Goal: Task Accomplishment & Management: Use online tool/utility

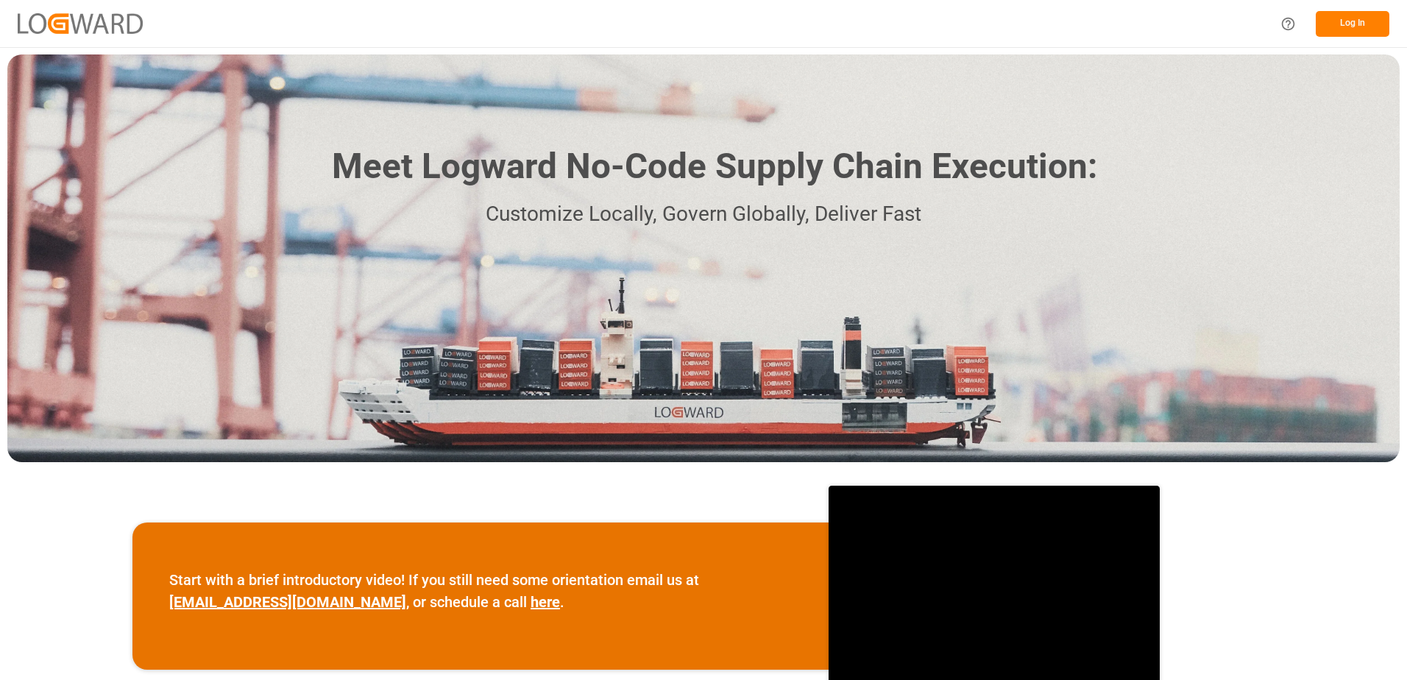
click at [1357, 24] on button "Log In" at bounding box center [1352, 24] width 74 height 26
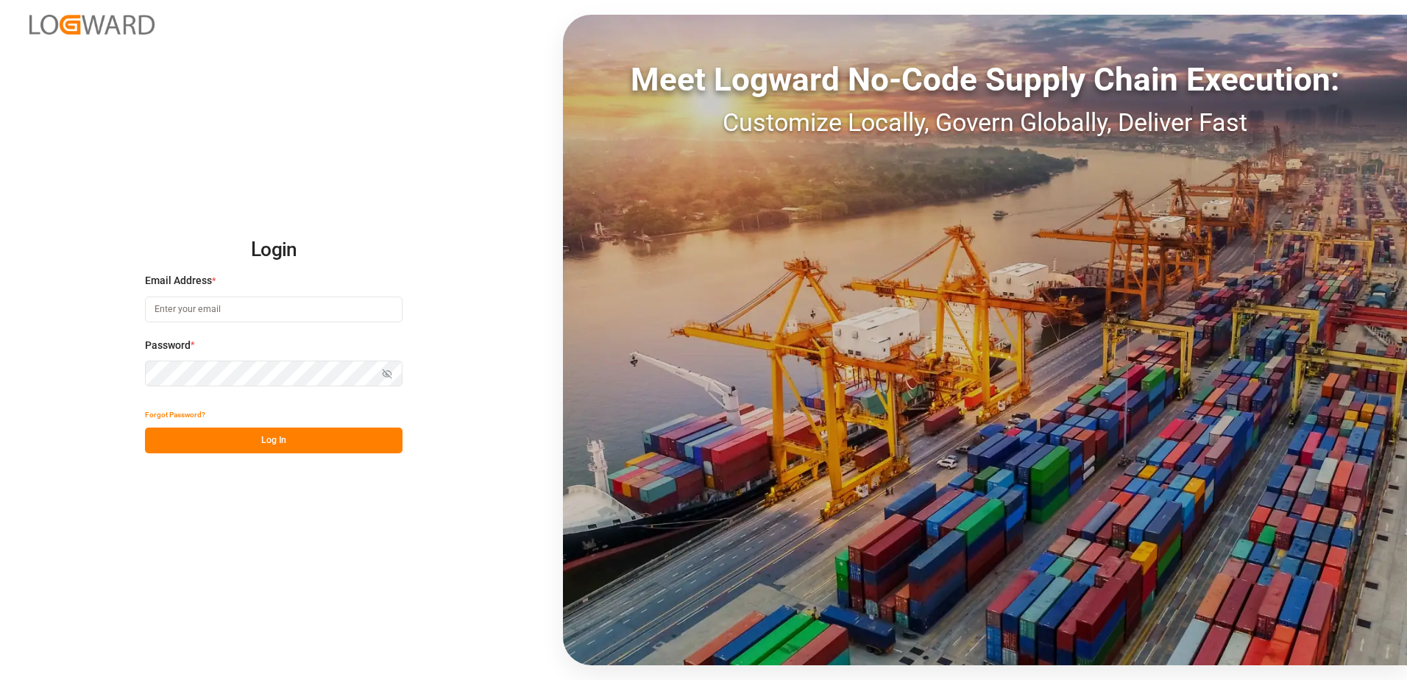
type input "[EMAIL_ADDRESS][DOMAIN_NAME]"
click at [300, 437] on button "Log In" at bounding box center [274, 440] width 258 height 26
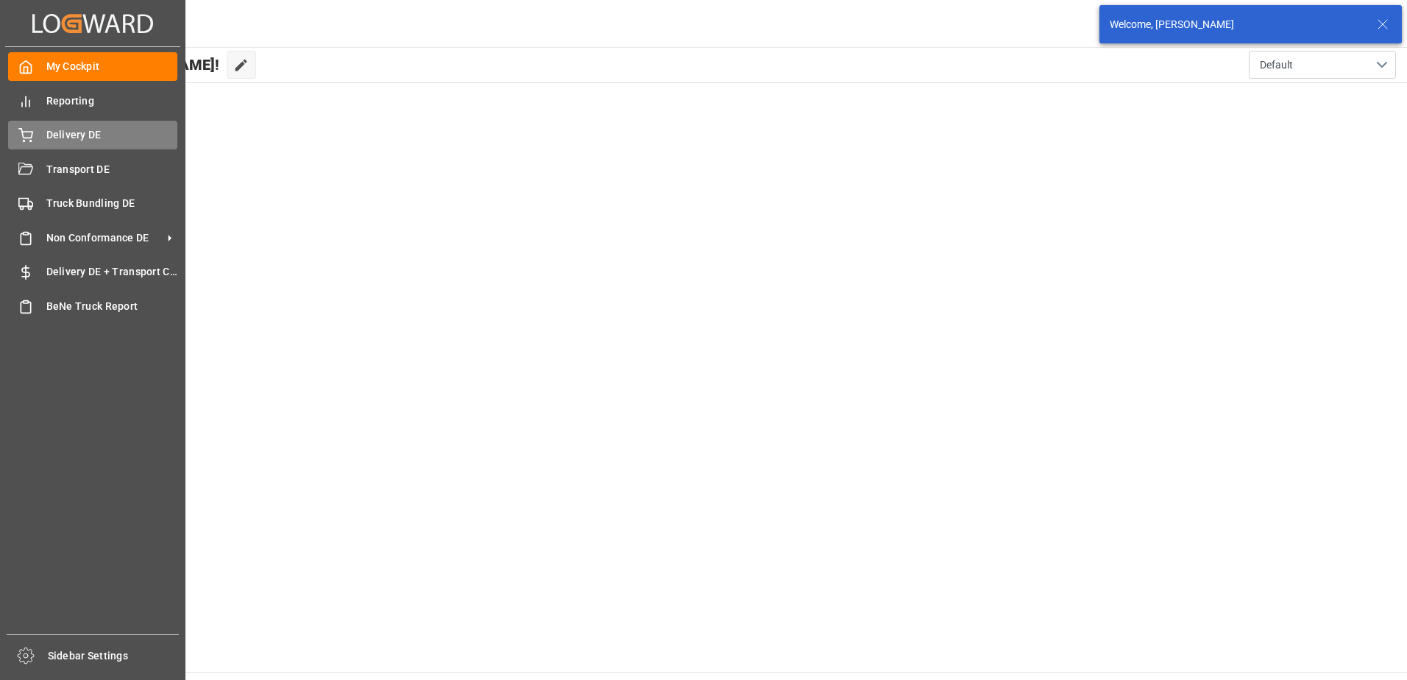
click at [71, 129] on span "Delivery DE" at bounding box center [112, 134] width 132 height 15
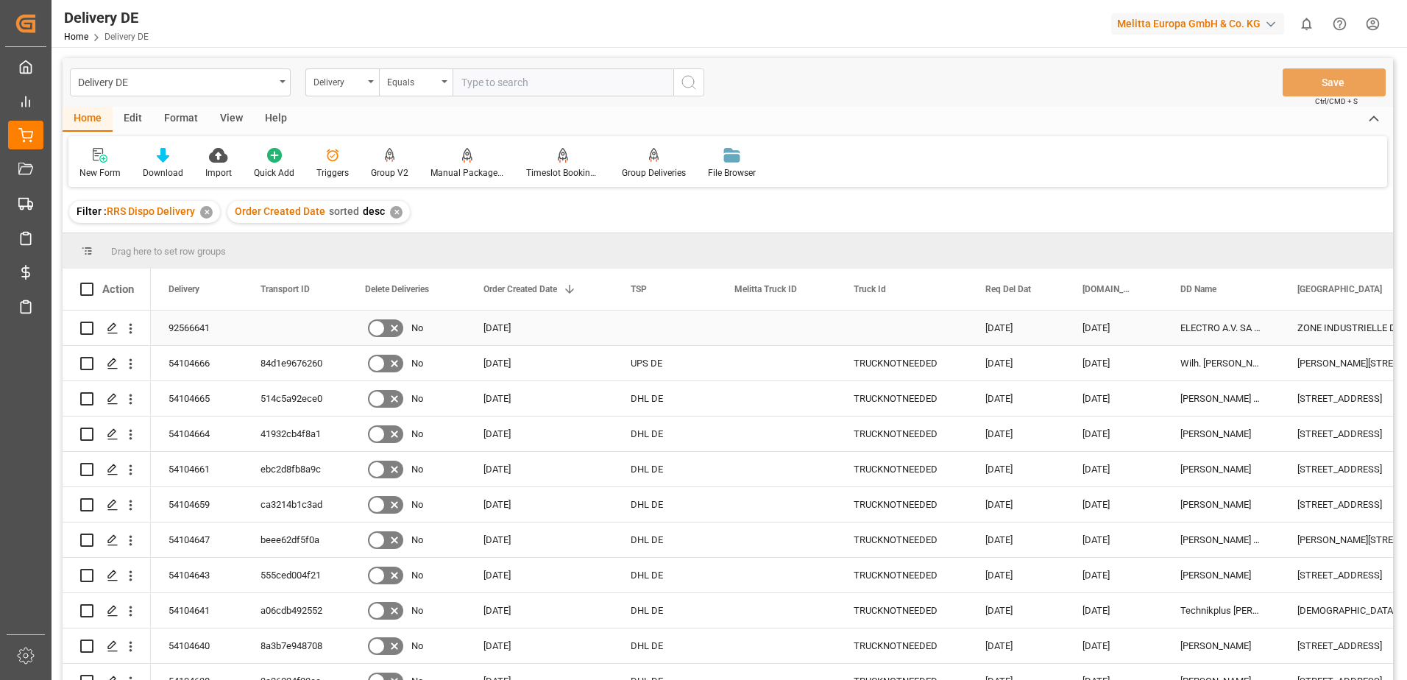
click at [88, 325] on input "Press Space to toggle row selection (unchecked)" at bounding box center [86, 328] width 13 height 13
checkbox input "true"
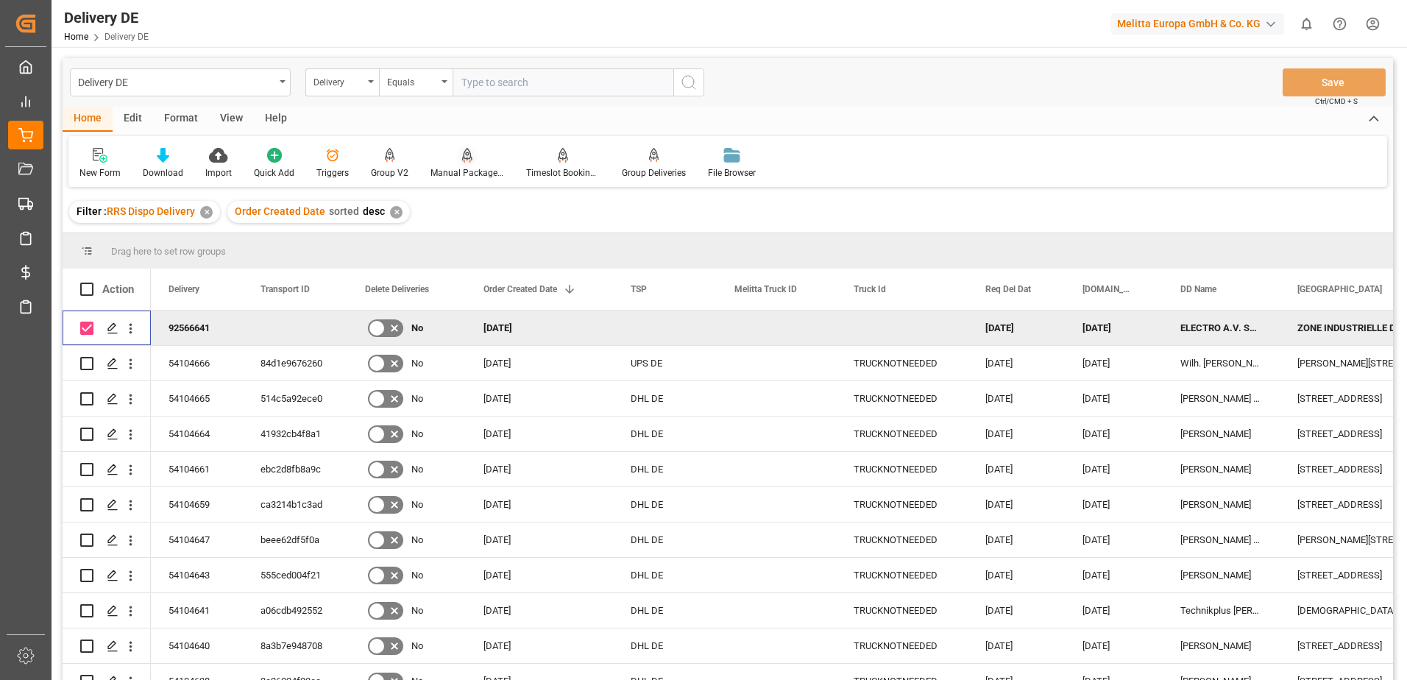
click at [451, 165] on div "Manual Package TypeDetermination" at bounding box center [467, 163] width 96 height 32
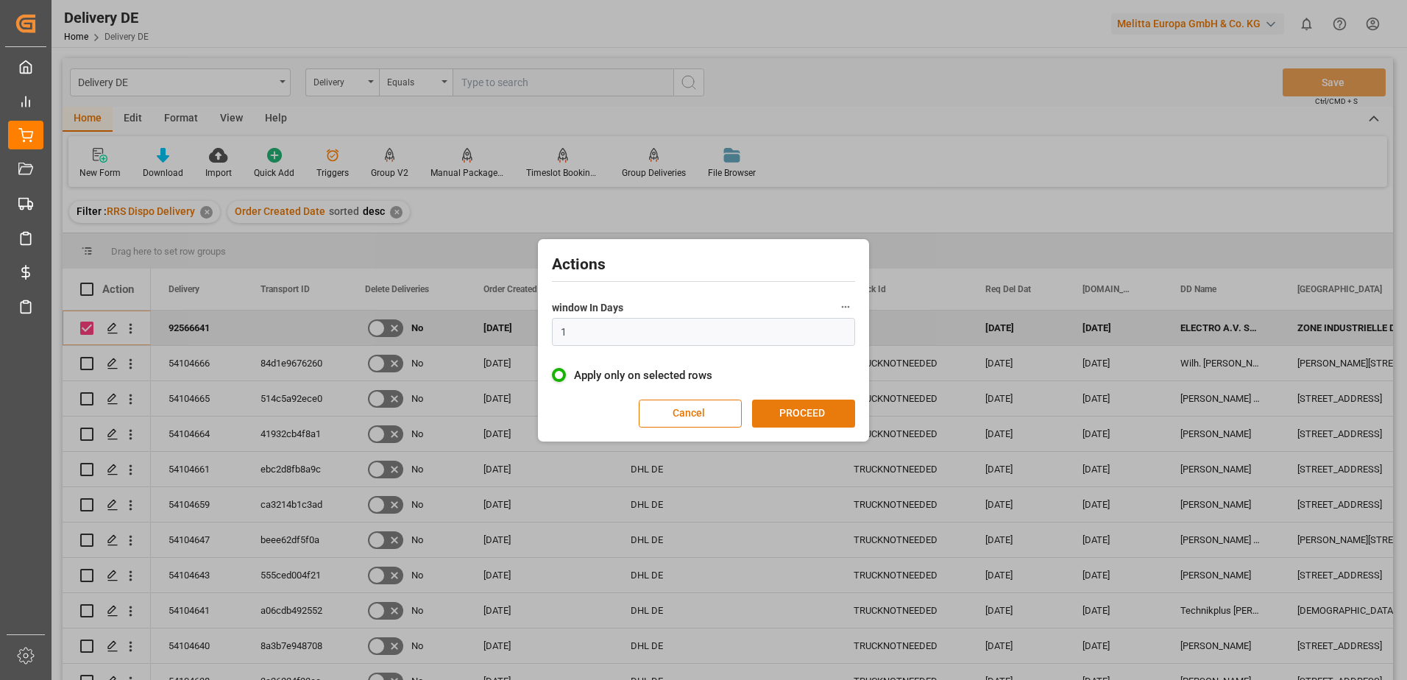
click at [818, 416] on button "PROCEED" at bounding box center [803, 413] width 103 height 28
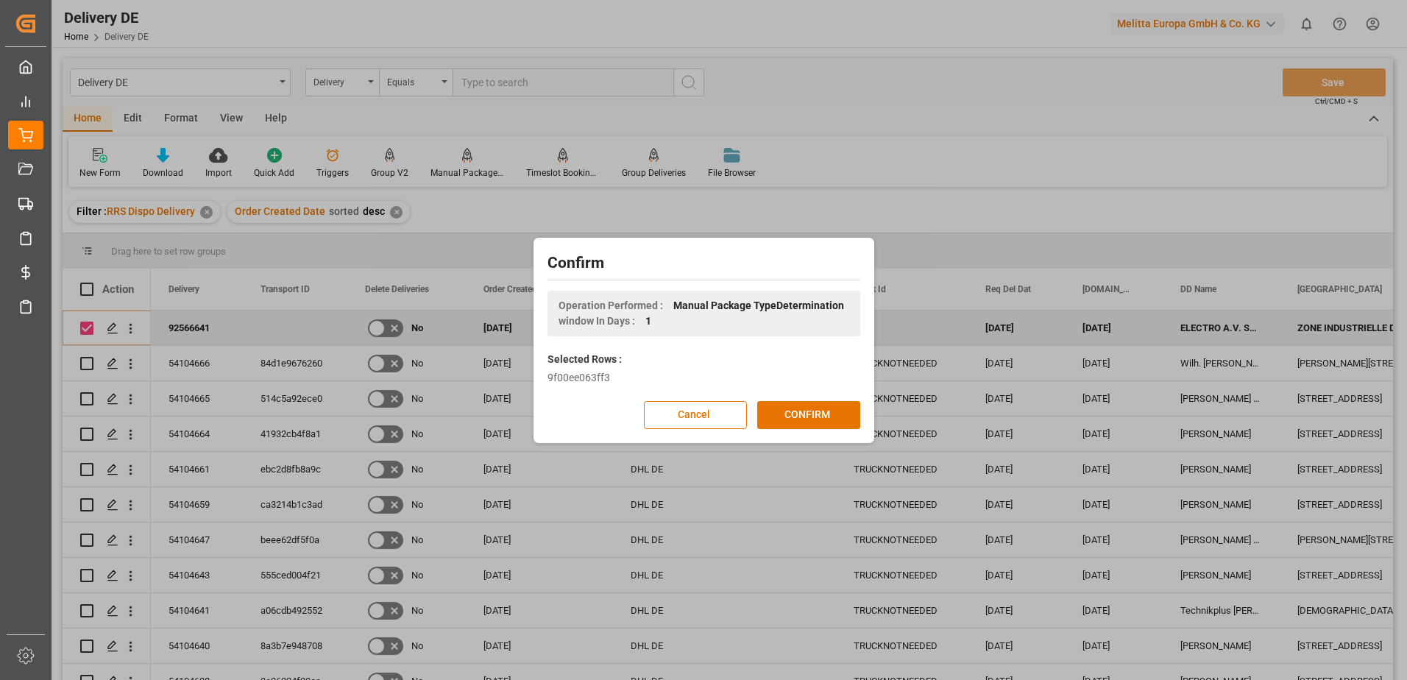
click at [818, 416] on button "CONFIRM" at bounding box center [808, 415] width 103 height 28
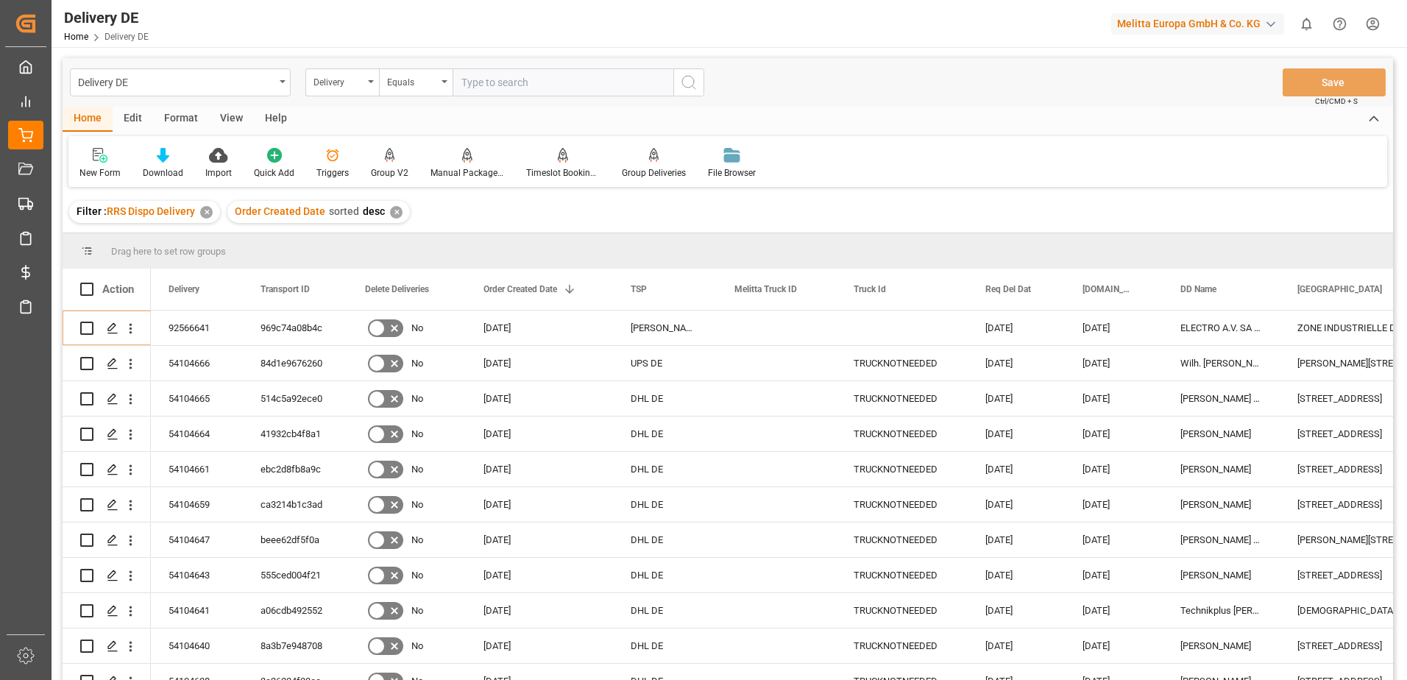
click at [1371, 22] on html "Created by potrace 1.15, written by [PERSON_NAME] [DATE]-[DATE] Created by potr…" at bounding box center [703, 340] width 1407 height 680
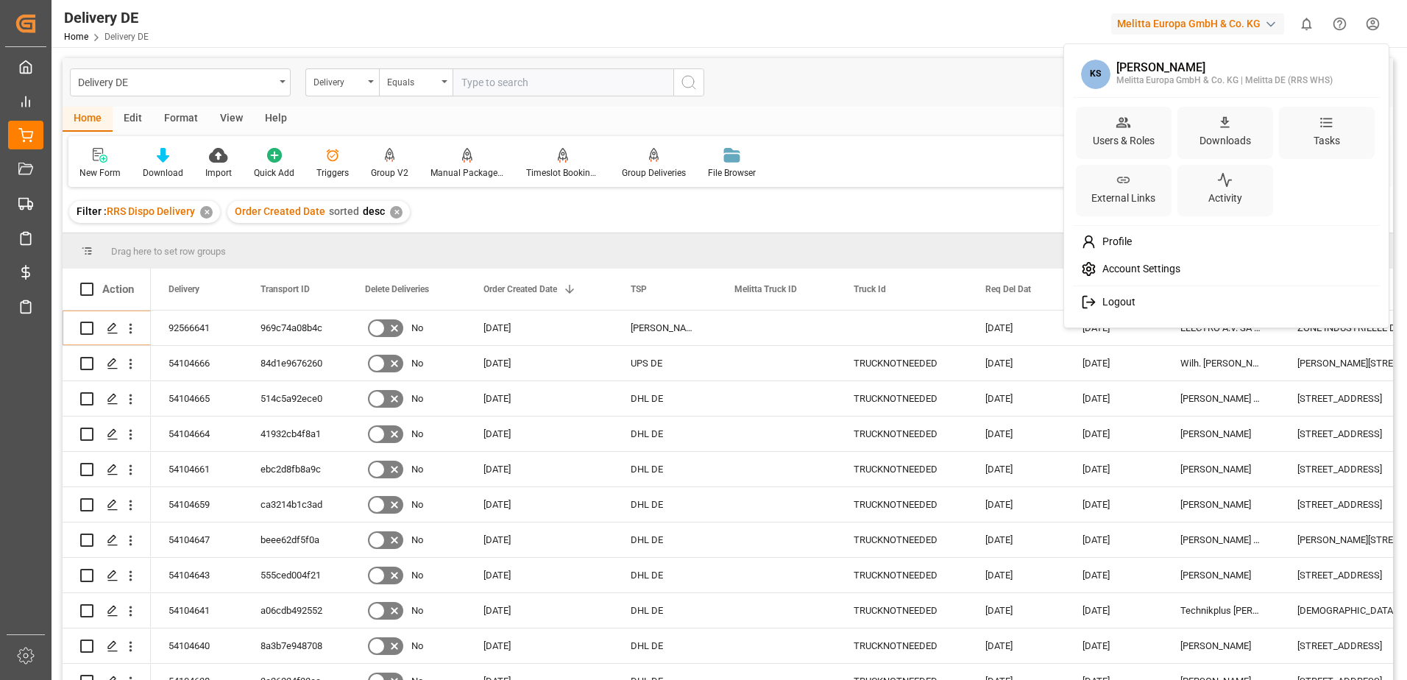
click at [1106, 299] on span "Logout" at bounding box center [1115, 302] width 39 height 13
